Goal: Task Accomplishment & Management: Use online tool/utility

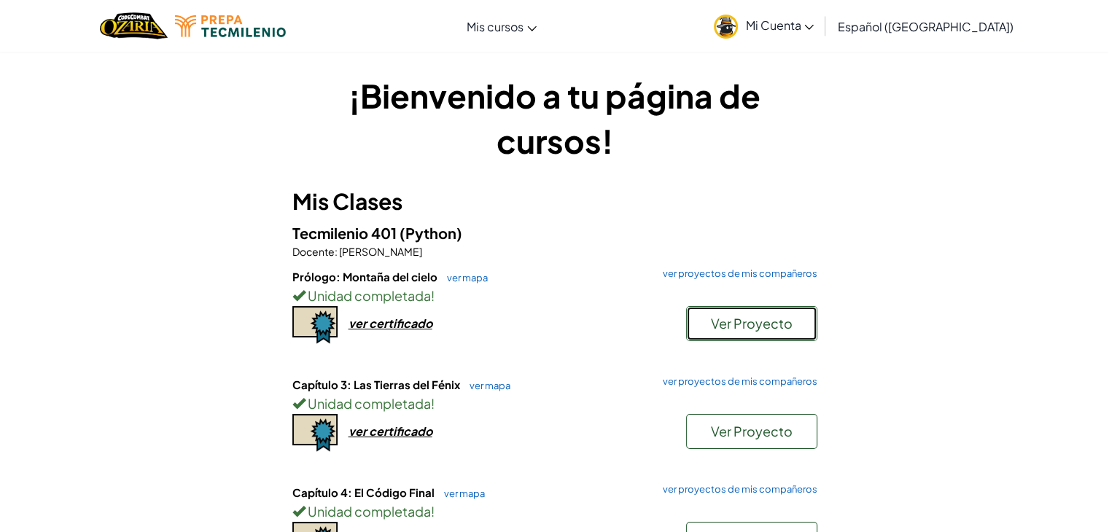
click at [731, 330] on span "Ver Proyecto" at bounding box center [752, 323] width 82 height 17
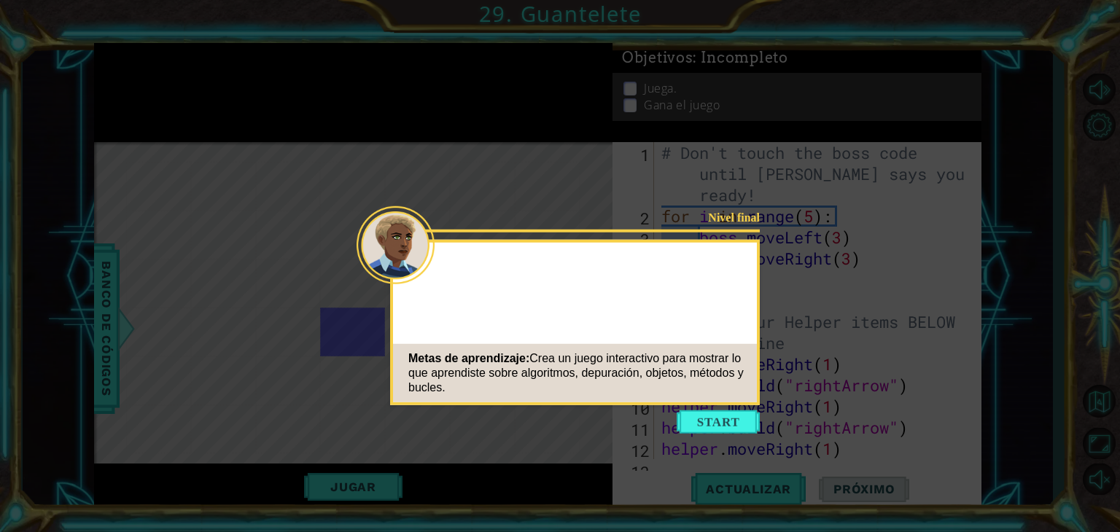
click at [708, 438] on body "1 ההההההההההההההההההההההההההההההההההההההההההההההההההההההההההההההההההההההההההההה…" at bounding box center [560, 266] width 1120 height 532
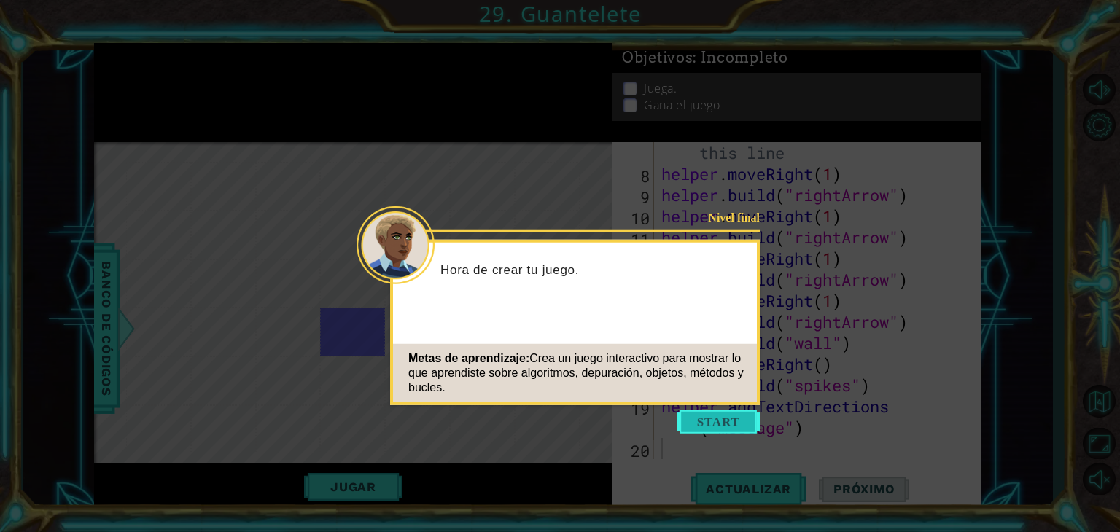
scroll to position [190, 0]
click at [709, 424] on button "Start" at bounding box center [718, 422] width 83 height 23
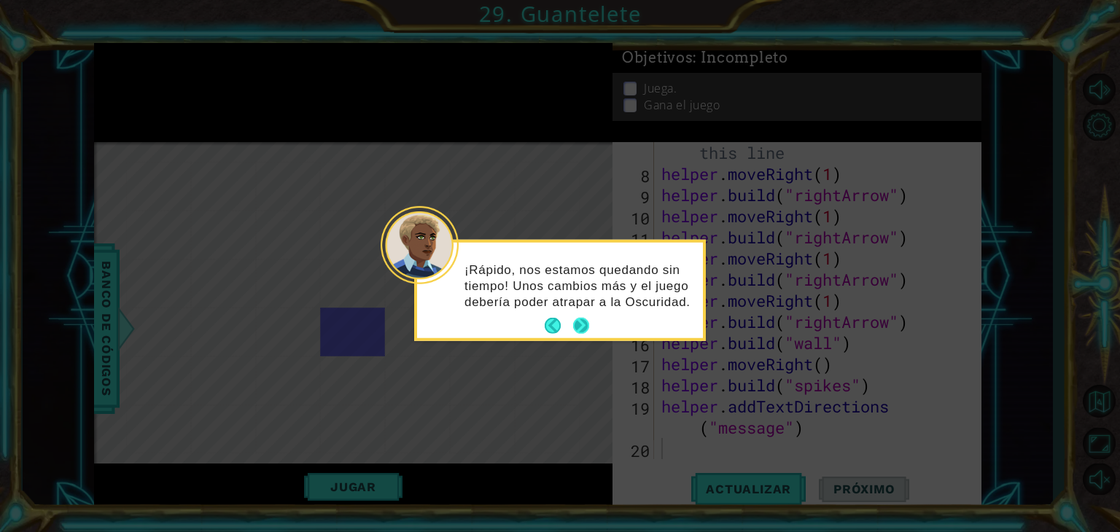
click at [578, 320] on button "Next" at bounding box center [581, 326] width 16 height 16
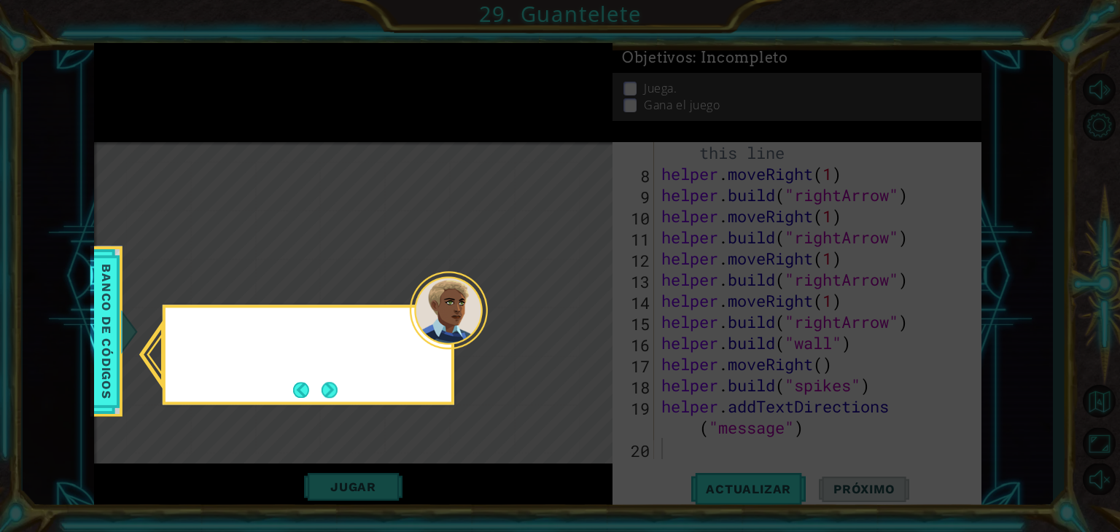
click at [578, 320] on icon at bounding box center [560, 266] width 1120 height 532
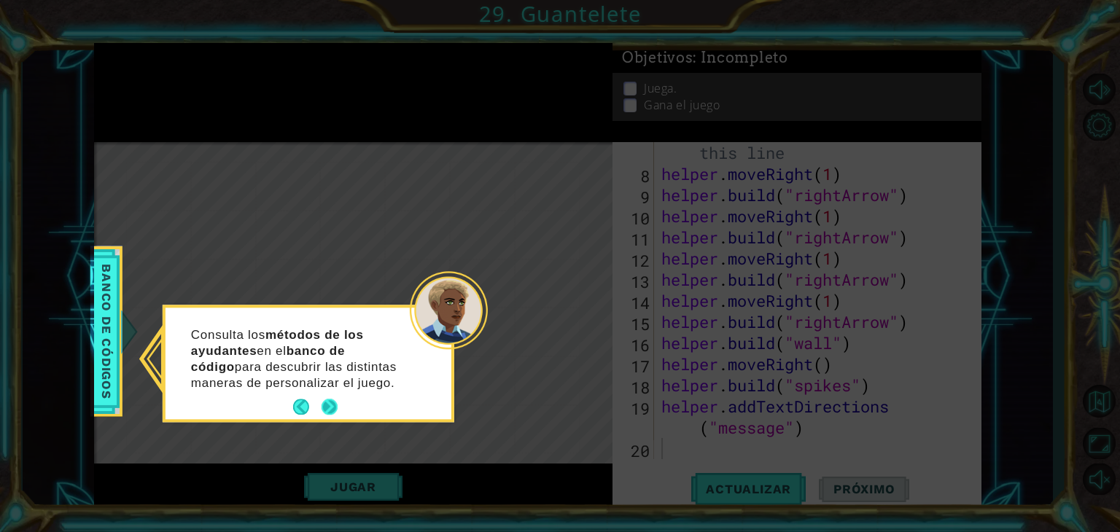
click at [325, 414] on button "Next" at bounding box center [330, 408] width 16 height 16
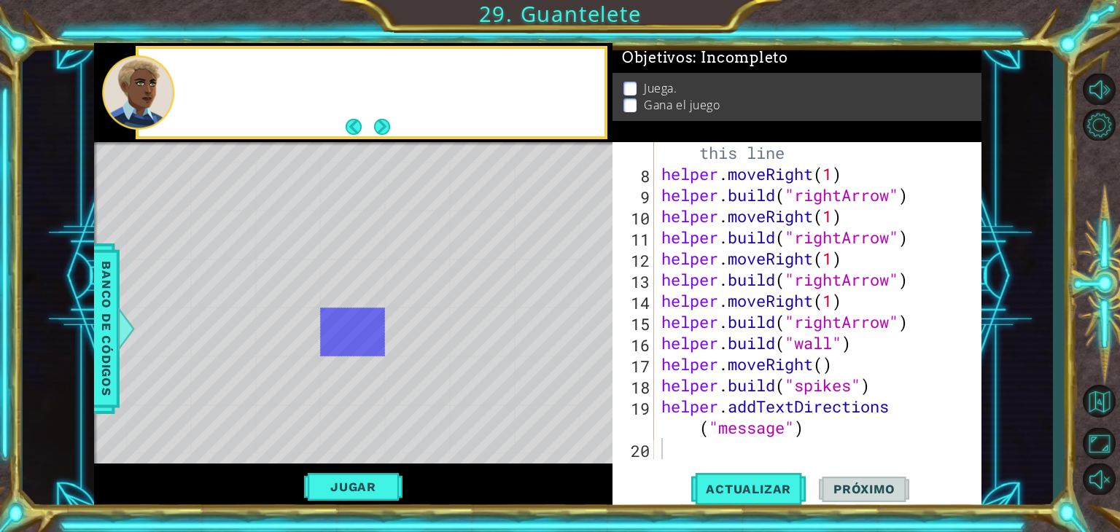
click at [325, 414] on div "* Dot" at bounding box center [352, 430] width 65 height 49
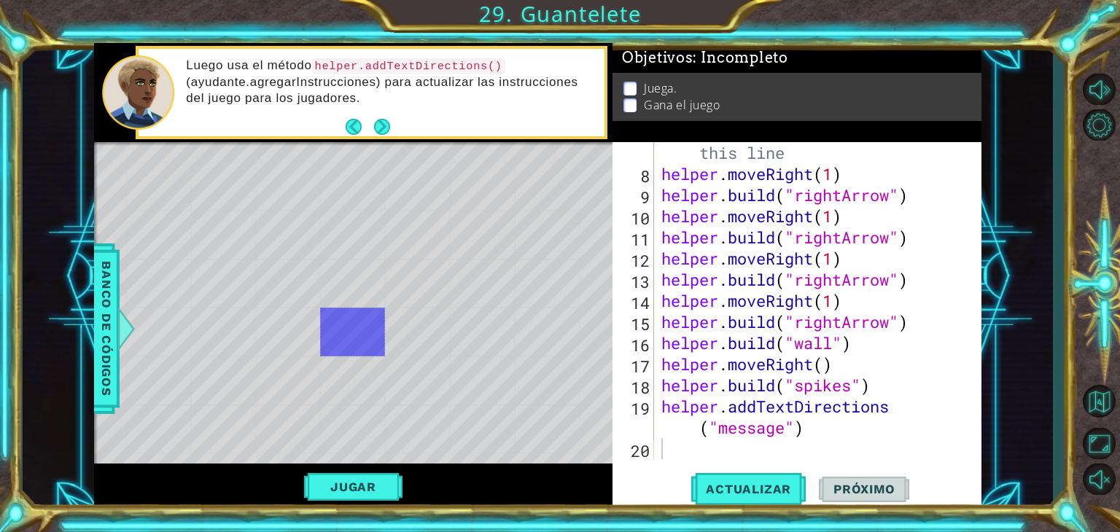
click at [325, 414] on div "* Dot" at bounding box center [352, 430] width 65 height 49
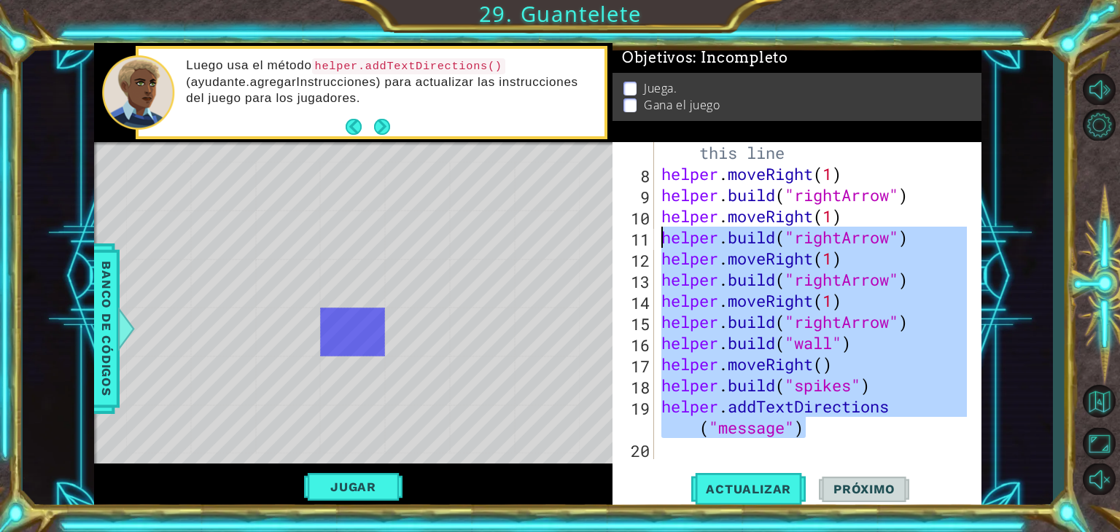
scroll to position [0, 0]
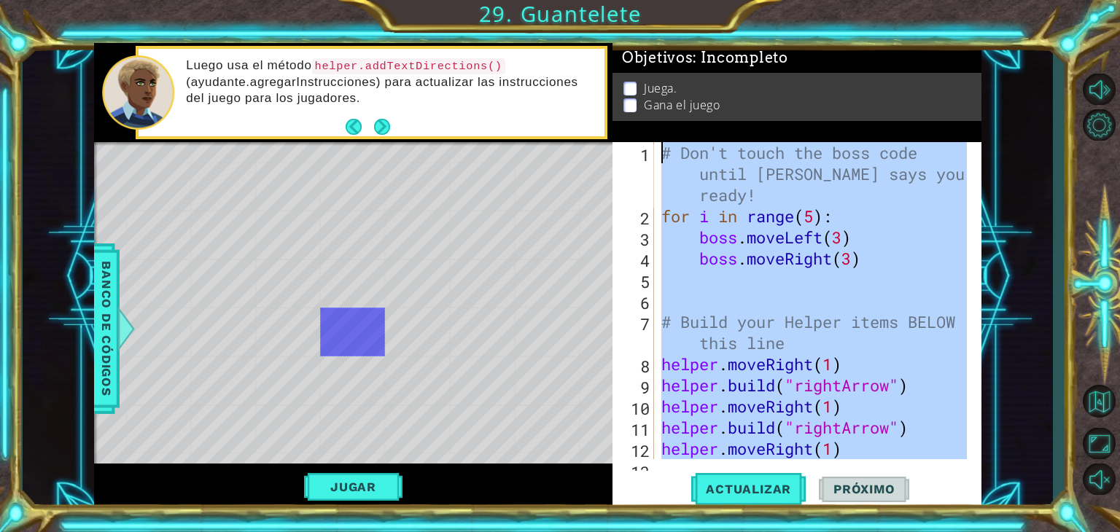
drag, startPoint x: 836, startPoint y: 437, endPoint x: 635, endPoint y: 101, distance: 391.9
click at [635, 101] on div "Objetivos : Incompleto Juega. Gana el juego helper.addTextDirections("message")…" at bounding box center [797, 277] width 369 height 468
click at [930, 415] on div "# Don't touch the boss code until [PERSON_NAME] says you're ready! for i in ran…" at bounding box center [813, 300] width 309 height 317
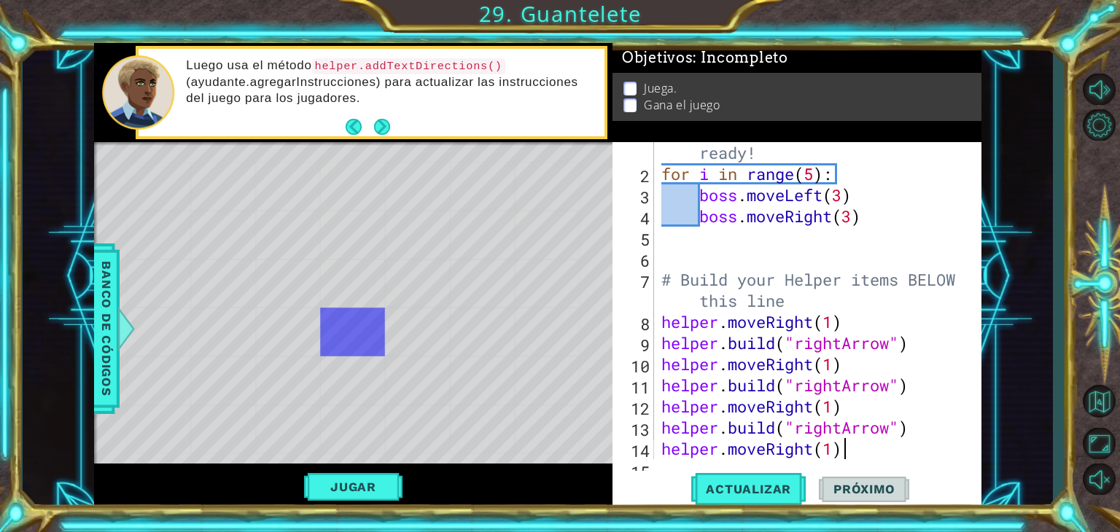
type textarea "helper.addTextDirections("message")"
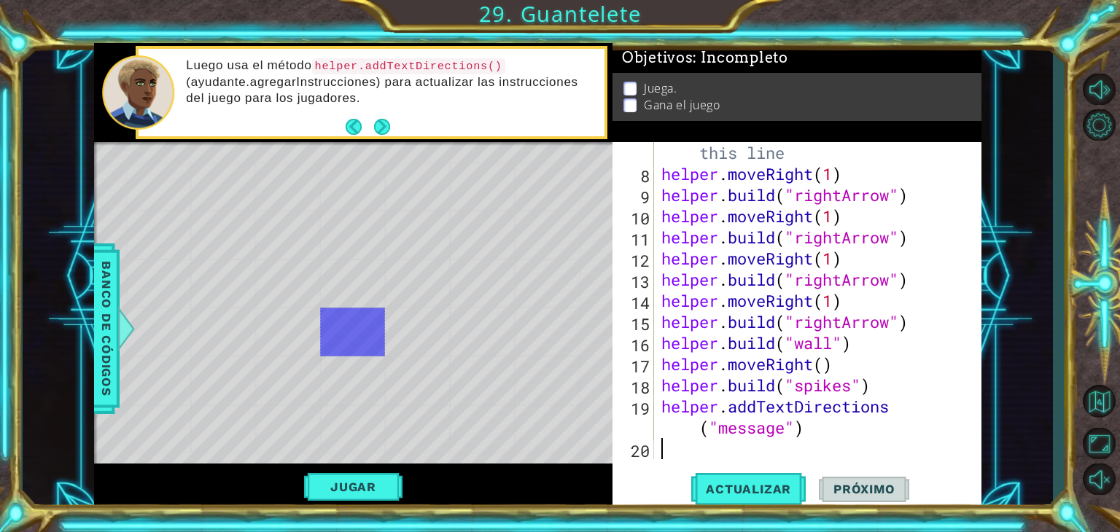
scroll to position [190, 0]
click at [856, 433] on div "# Build your Helper items BELOW this line helper . moveRight ( 1 ) helper . bui…" at bounding box center [817, 311] width 316 height 381
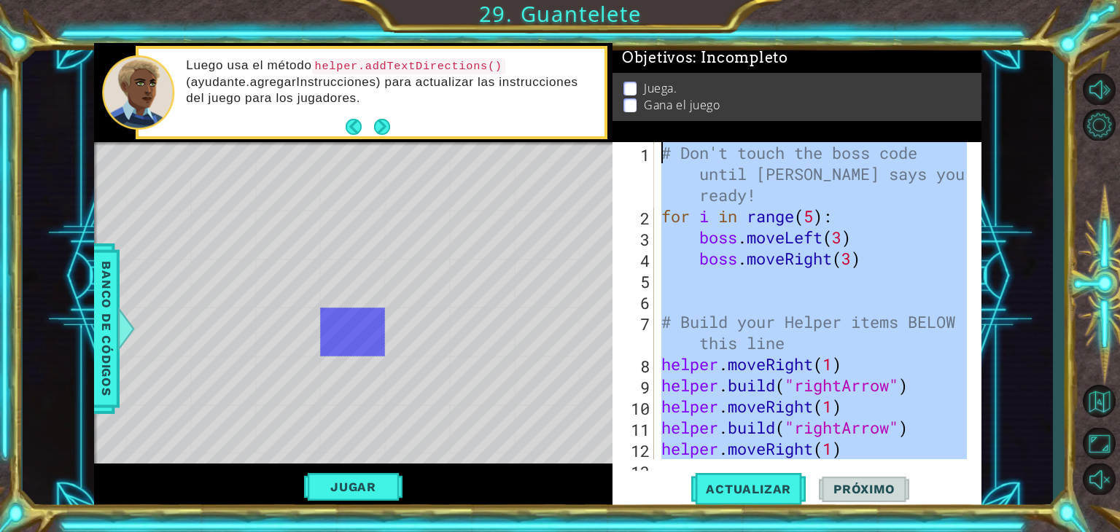
scroll to position [0, 0]
drag, startPoint x: 856, startPoint y: 433, endPoint x: 680, endPoint y: 85, distance: 390.4
click at [680, 85] on div "Objetivos : Incompleto Juega. Gana el juego helper.addTextDirections("message")…" at bounding box center [797, 277] width 369 height 468
click at [687, 151] on div "# Don't touch the boss code until [PERSON_NAME] says you're ready! for i in ran…" at bounding box center [813, 300] width 309 height 317
type textarea "# Don't touch the boss code until [PERSON_NAME] says you're ready!"
